Goal: Transaction & Acquisition: Purchase product/service

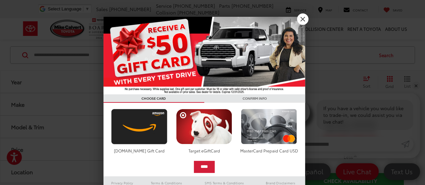
click at [304, 24] on div at bounding box center [212, 92] width 425 height 185
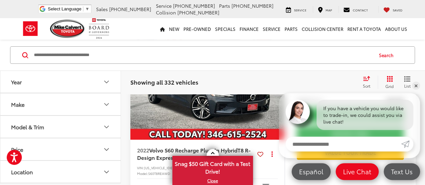
scroll to position [65, 0]
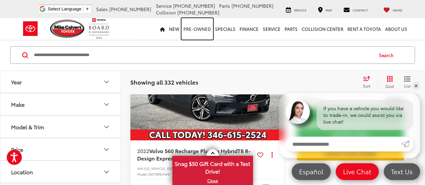
click at [209, 32] on link "Pre-Owned" at bounding box center [197, 28] width 32 height 21
click at [201, 26] on link "Pre-Owned" at bounding box center [197, 28] width 32 height 21
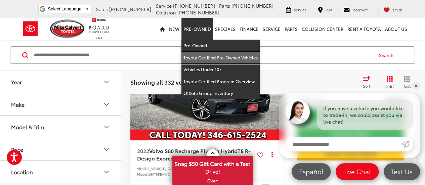
click at [252, 57] on link "Toyota Certified Pre-Owned Vehicles" at bounding box center [220, 58] width 78 height 12
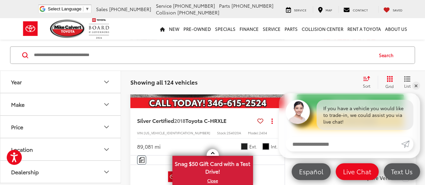
scroll to position [140, 0]
click at [416, 84] on link "✕" at bounding box center [415, 86] width 8 height 8
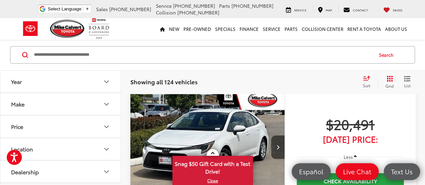
scroll to position [481, 0]
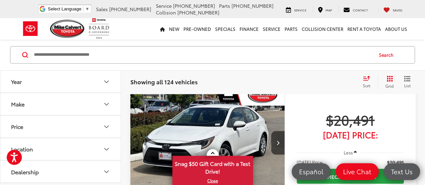
click at [348, 131] on span "[DATE] Price:" at bounding box center [349, 134] width 107 height 7
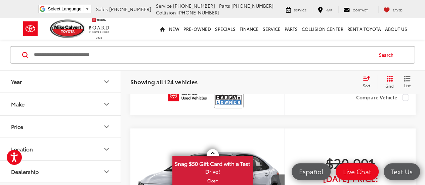
scroll to position [1736, 0]
